Goal: Information Seeking & Learning: Learn about a topic

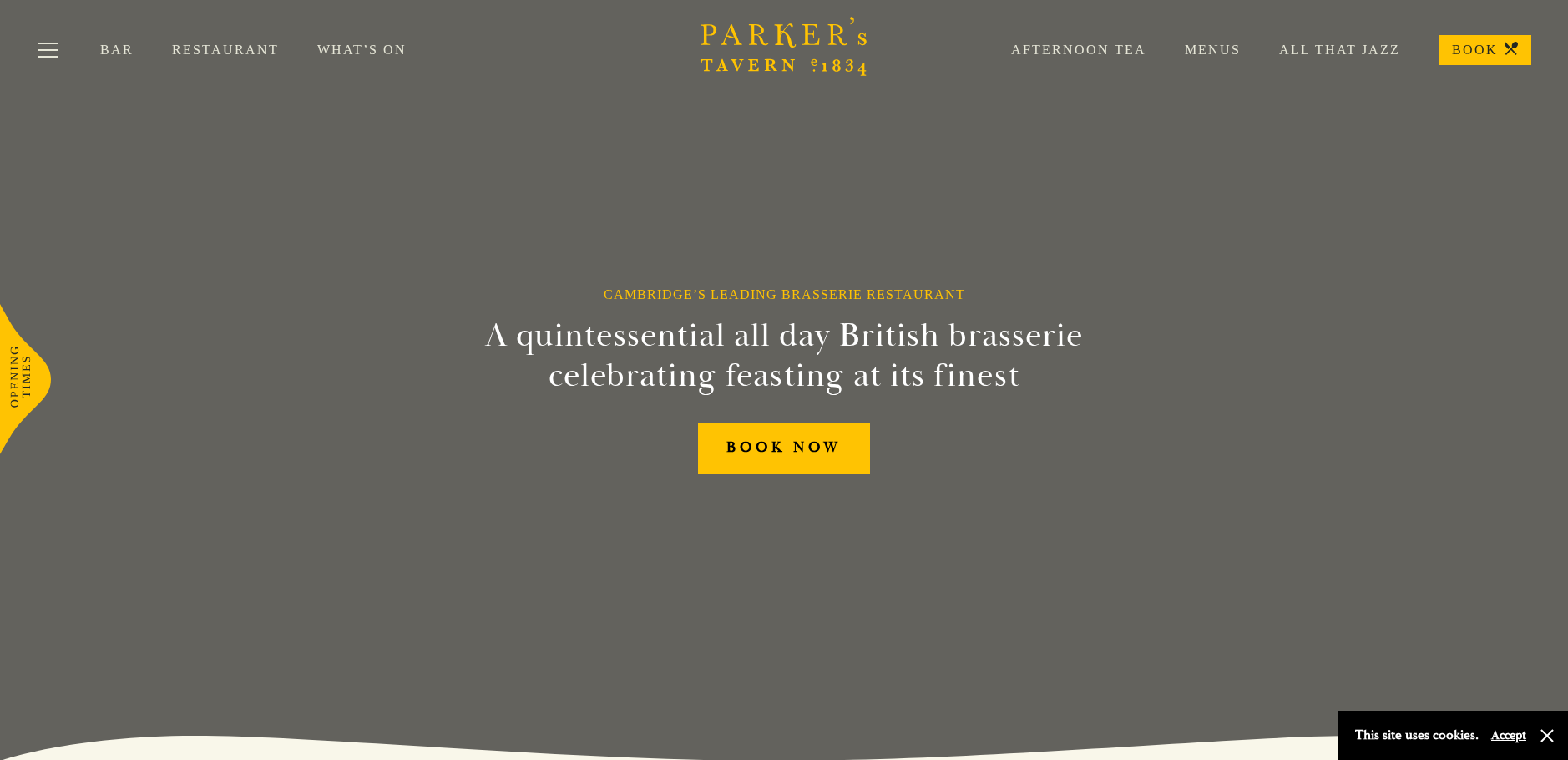
click at [1204, 51] on link "Menus" at bounding box center [1194, 51] width 94 height 17
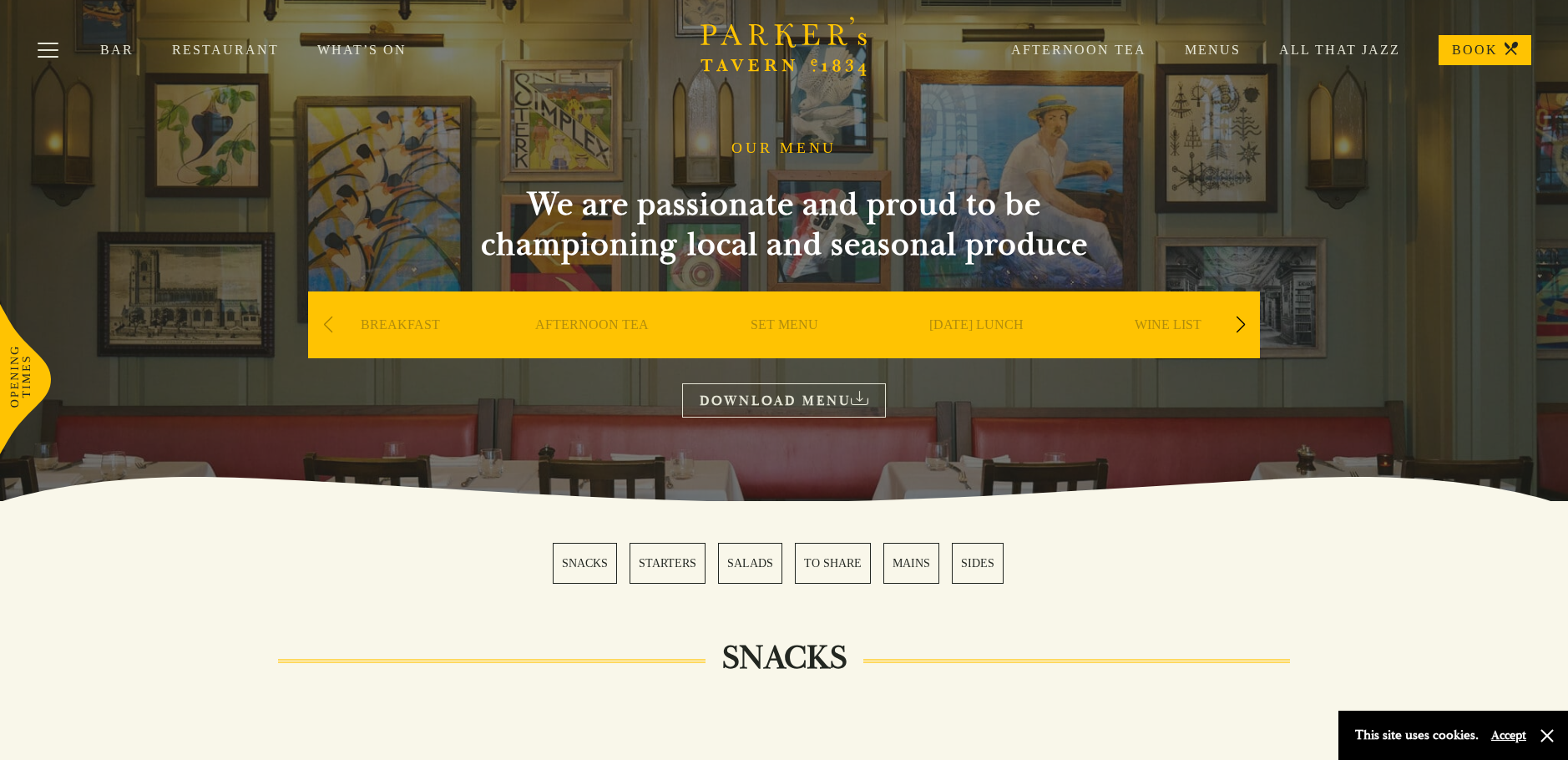
click at [1242, 317] on div "Next slide" at bounding box center [1240, 325] width 23 height 37
